Goal: Navigation & Orientation: Find specific page/section

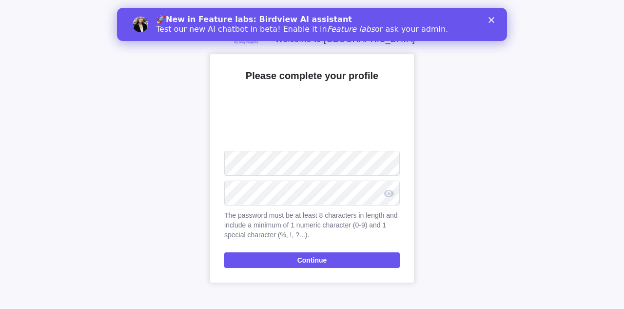
click at [244, 242] on div "Please complete your profile Upload The password must be at least 8 characters …" at bounding box center [312, 168] width 206 height 229
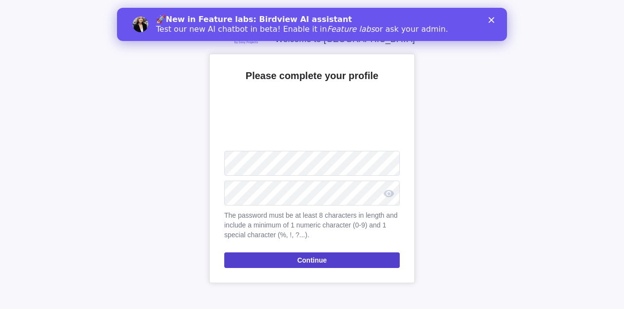
click at [302, 264] on span "Continue" at bounding box center [312, 260] width 30 height 12
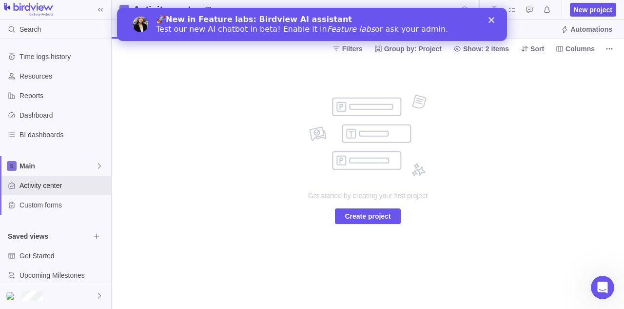
click at [492, 19] on icon "Close" at bounding box center [492, 20] width 6 height 6
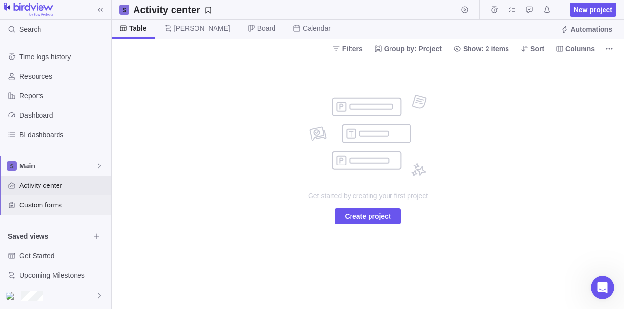
scroll to position [11, 0]
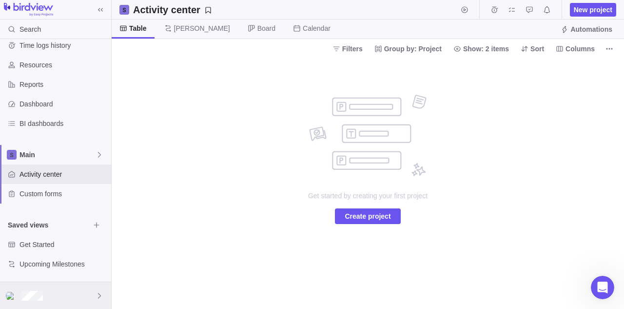
click at [50, 301] on div at bounding box center [55, 295] width 111 height 27
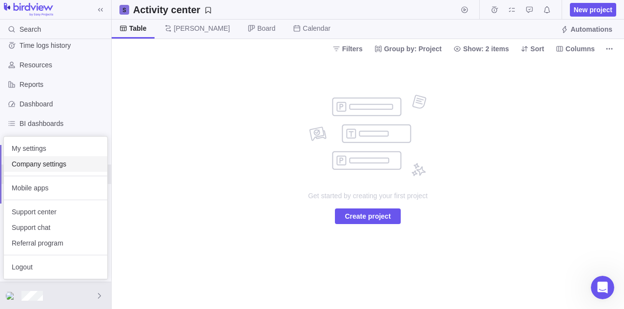
click at [81, 167] on span "Company settings" at bounding box center [56, 164] width 88 height 10
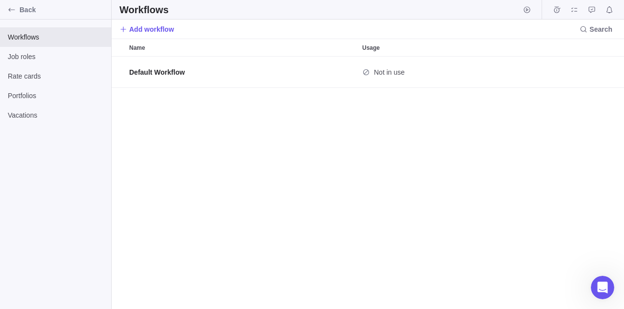
scroll to position [252, 512]
click at [59, 58] on span "Job roles" at bounding box center [56, 57] width 96 height 10
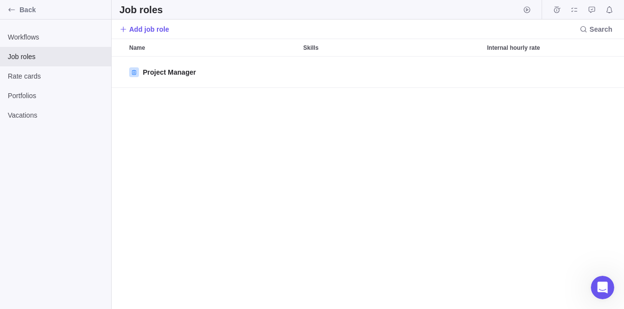
scroll to position [252, 512]
click at [75, 79] on span "Rate cards" at bounding box center [56, 76] width 96 height 10
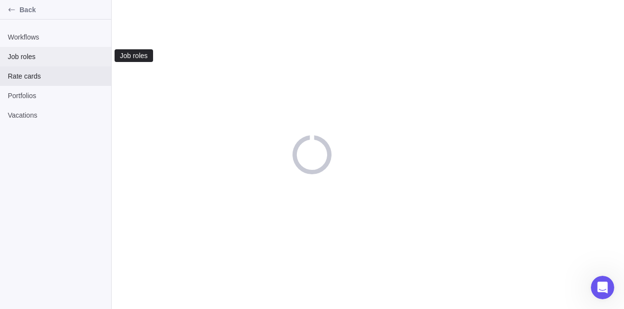
click at [66, 53] on span "Job roles" at bounding box center [56, 57] width 96 height 10
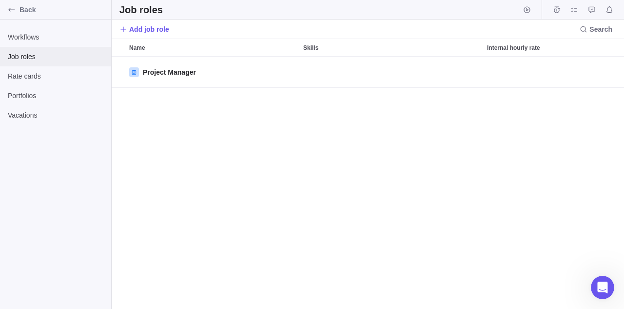
scroll to position [0, 0]
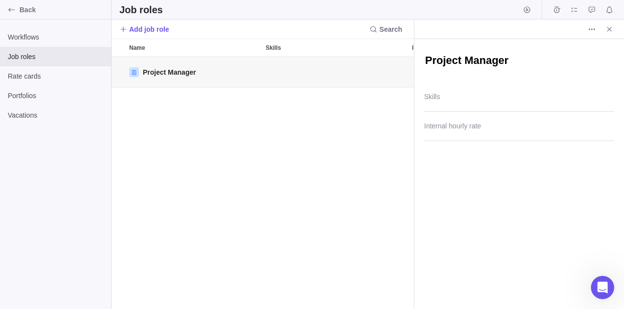
type textarea "x"
click at [260, 128] on div "Project Manager" at bounding box center [263, 183] width 302 height 252
click at [394, 122] on div "Project Manager" at bounding box center [263, 183] width 302 height 252
click at [611, 30] on icon "Close" at bounding box center [610, 29] width 8 height 8
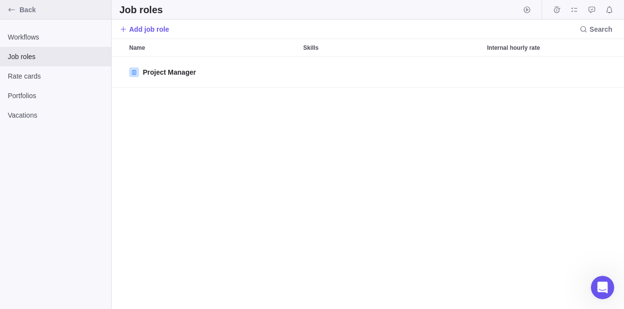
click at [24, 6] on span "Back" at bounding box center [64, 10] width 88 height 10
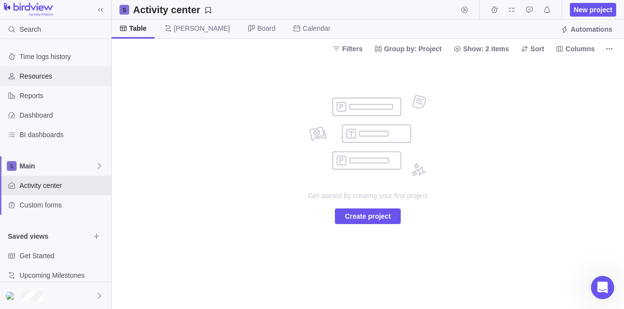
click at [59, 79] on span "Resources" at bounding box center [64, 76] width 88 height 10
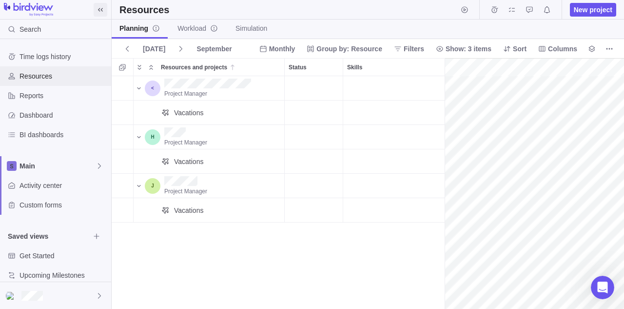
scroll to position [0, 42]
click at [283, 272] on div "Project Manager Vacations Project Manager Vacations Project Manager Vacations" at bounding box center [278, 192] width 333 height 233
click at [214, 135] on div "Project Manager" at bounding box center [219, 137] width 119 height 24
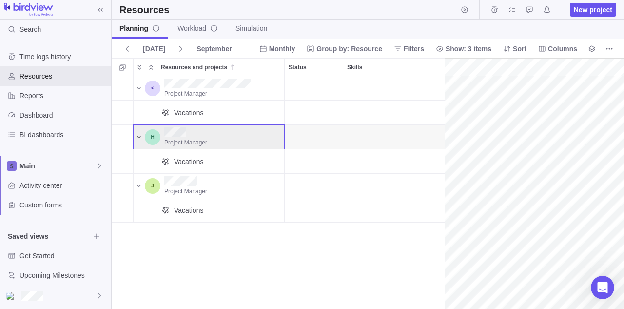
click at [137, 132] on span "Resources and projects" at bounding box center [139, 137] width 12 height 14
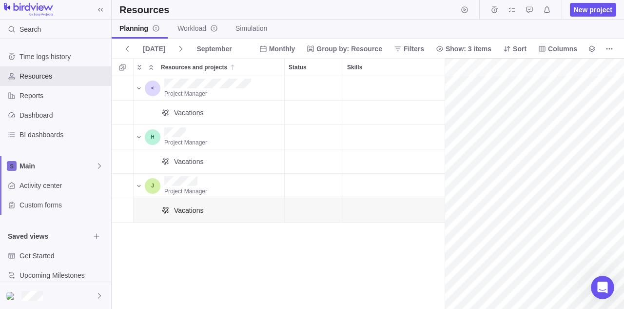
click at [188, 268] on div "Project Manager Vacations Project Manager Vacations Project Manager Vacations" at bounding box center [278, 192] width 333 height 233
click at [191, 145] on span "Project Manager" at bounding box center [185, 142] width 43 height 7
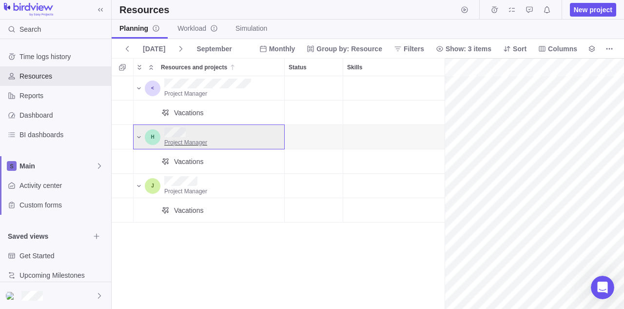
click at [188, 139] on span "Project Manager" at bounding box center [185, 142] width 43 height 7
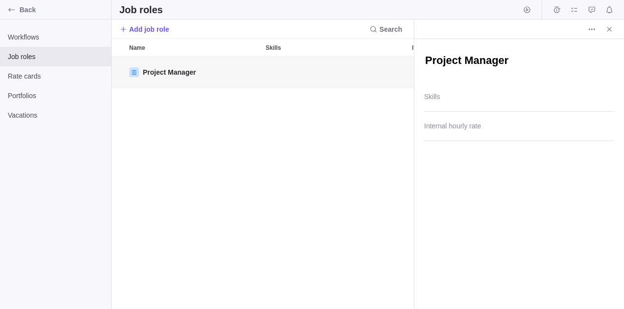
scroll to position [252, 302]
type textarea "x"
click at [325, 142] on div "Project Manager" at bounding box center [263, 183] width 302 height 252
click at [614, 23] on span "Close" at bounding box center [610, 29] width 14 height 14
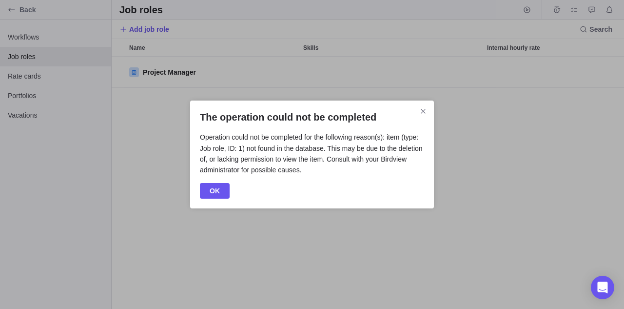
scroll to position [252, 512]
click at [216, 187] on span "OK" at bounding box center [215, 191] width 10 height 12
click at [211, 180] on div "The operation could not be completed Operation could not be completed for the f…" at bounding box center [312, 154] width 244 height 108
click at [211, 184] on span "OK" at bounding box center [215, 191] width 30 height 16
